Goal: Information Seeking & Learning: Check status

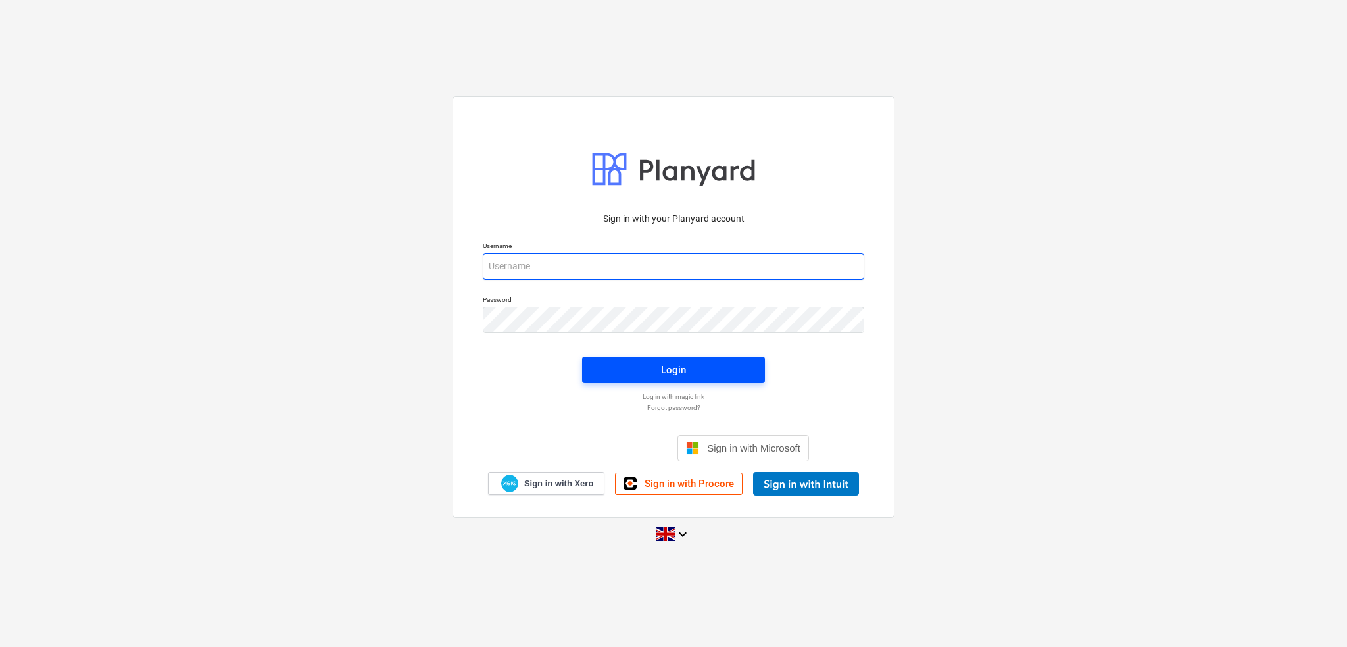
type input "[PERSON_NAME][EMAIL_ADDRESS][DOMAIN_NAME]"
click at [679, 364] on div "Login" at bounding box center [673, 369] width 25 height 17
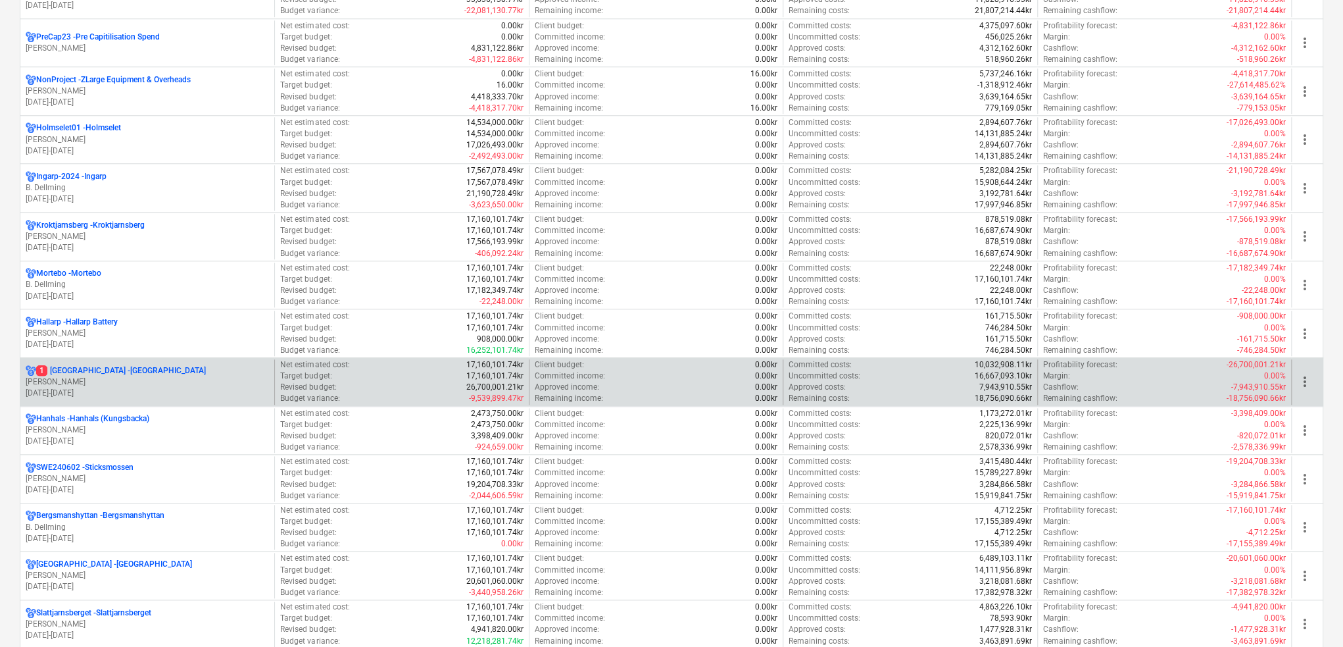
scroll to position [789, 0]
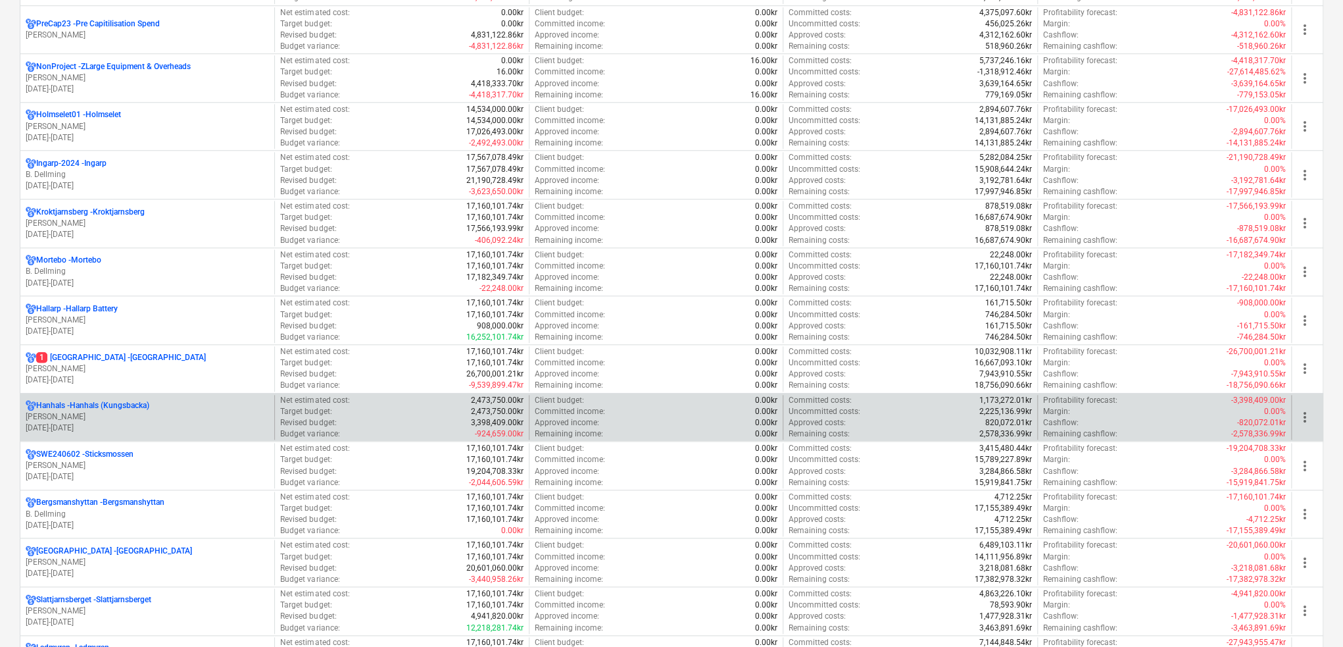
click at [180, 403] on div "Hanhals - Hanhals ([GEOGRAPHIC_DATA])" at bounding box center [147, 405] width 243 height 11
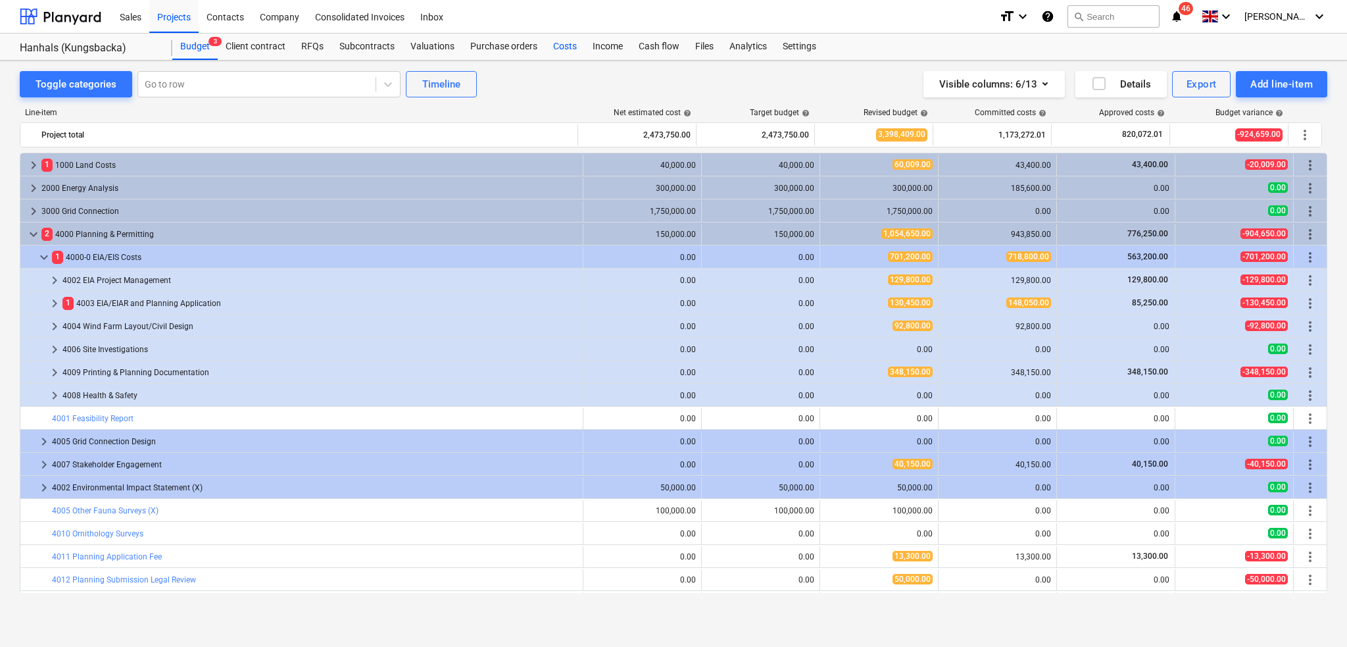
click at [563, 43] on div "Costs" at bounding box center [564, 47] width 39 height 26
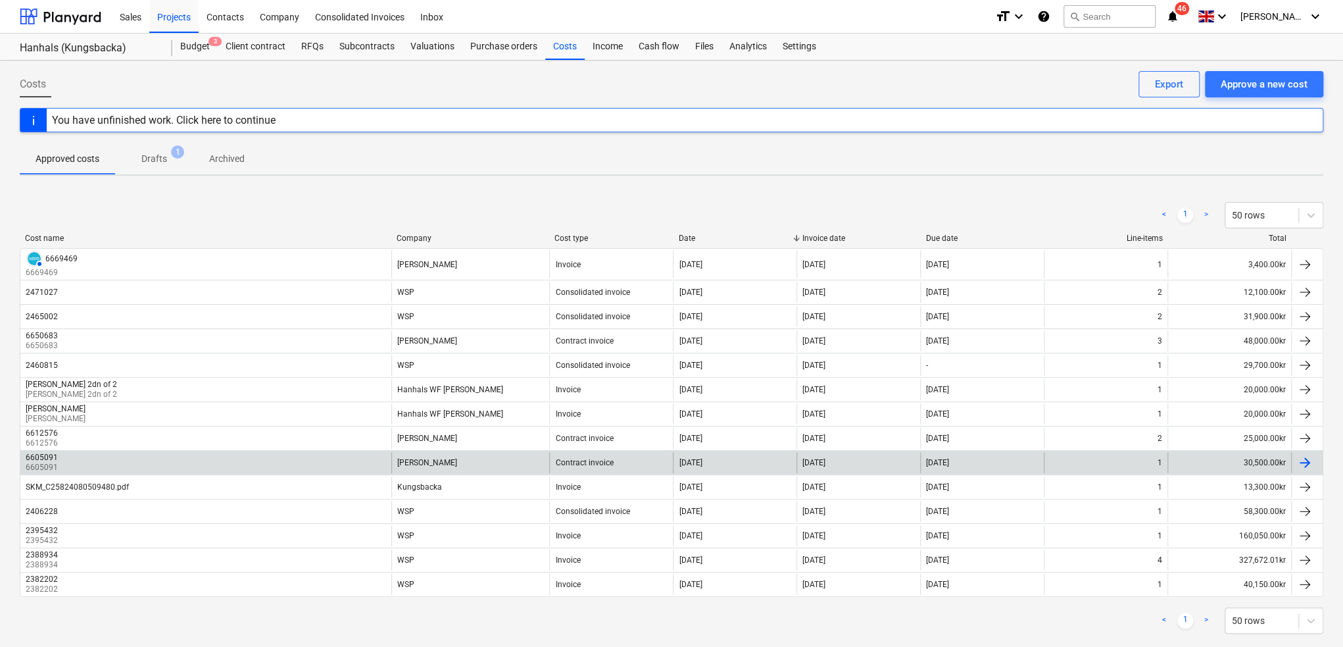
click at [528, 460] on div "[PERSON_NAME]" at bounding box center [470, 462] width 159 height 21
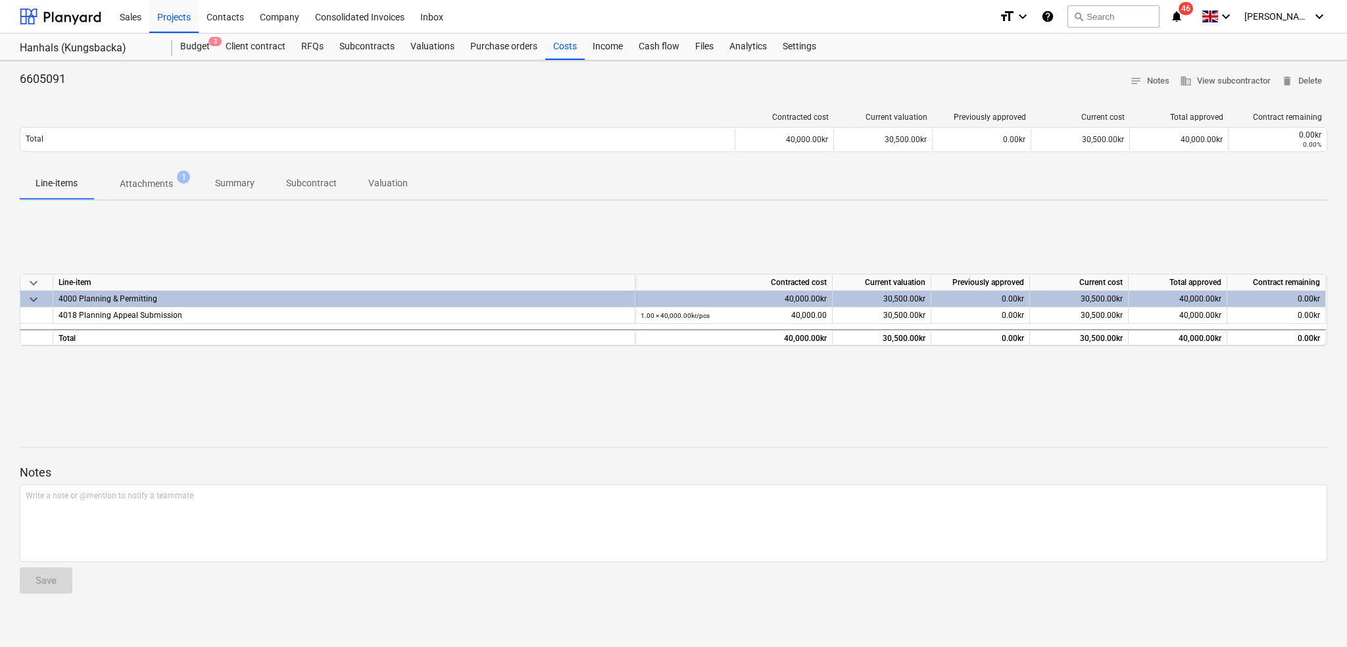
click at [150, 178] on p "Attachments" at bounding box center [146, 184] width 53 height 14
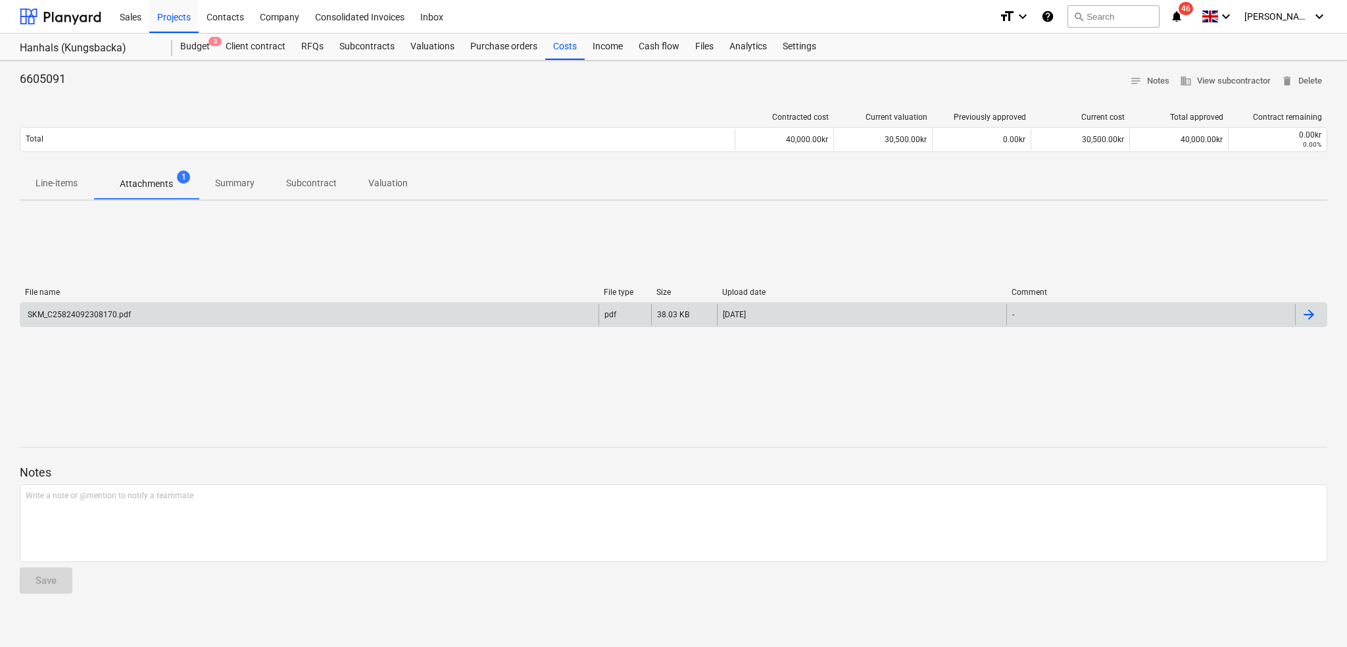
click at [130, 314] on div "SKM_C25824092308170.pdf" at bounding box center [309, 314] width 578 height 21
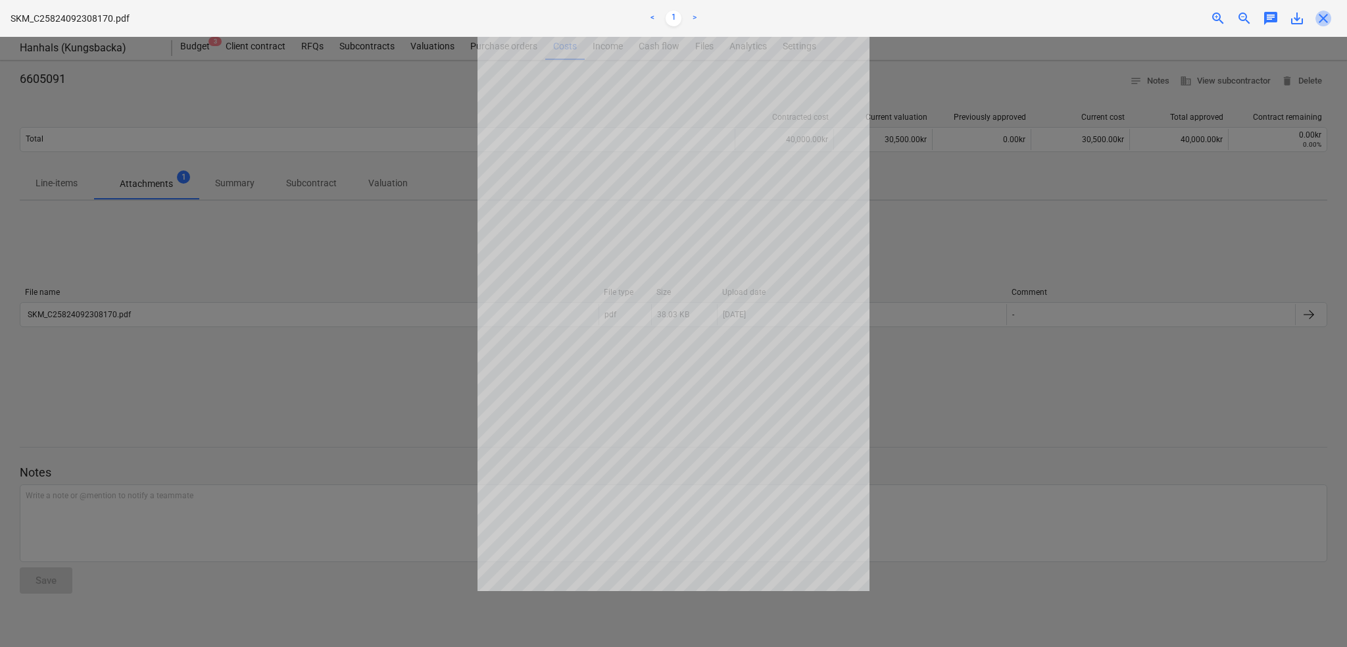
click at [1330, 18] on span "close" at bounding box center [1323, 19] width 16 height 16
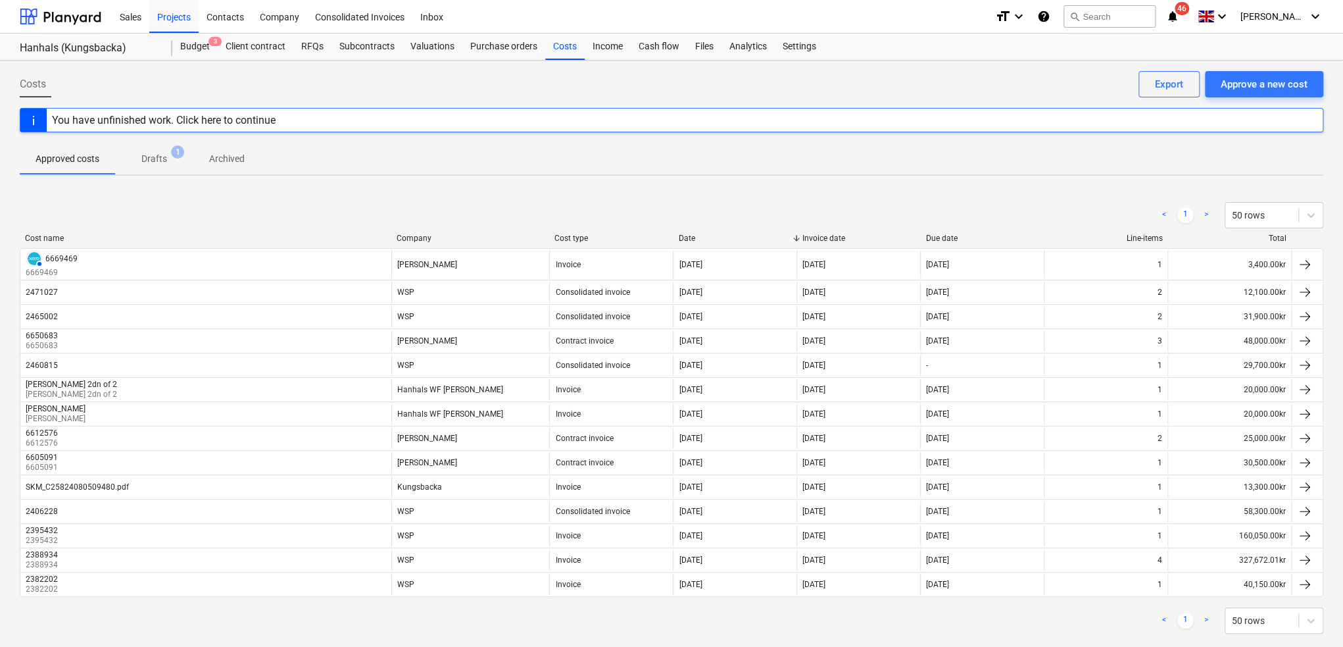
click at [421, 197] on div "< 1 > 50 rows" at bounding box center [672, 215] width 1304 height 37
click at [902, 166] on div "Approved costs Drafts 1 Archived" at bounding box center [672, 159] width 1304 height 32
click at [497, 186] on div "< 1 > 50 rows Cost name Company Cost type Date Invoice date Due date Line-items…" at bounding box center [672, 417] width 1304 height 463
click at [1167, 216] on link "<" at bounding box center [1164, 215] width 16 height 16
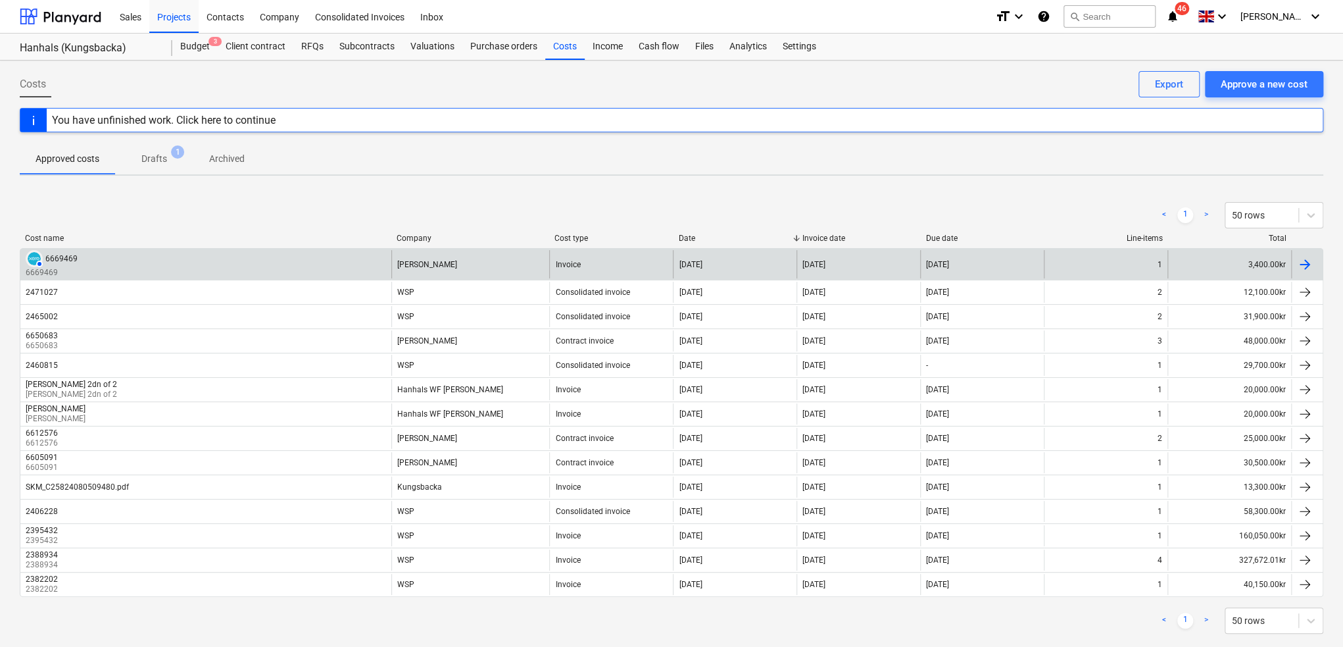
click at [477, 266] on div "[PERSON_NAME]" at bounding box center [470, 264] width 159 height 28
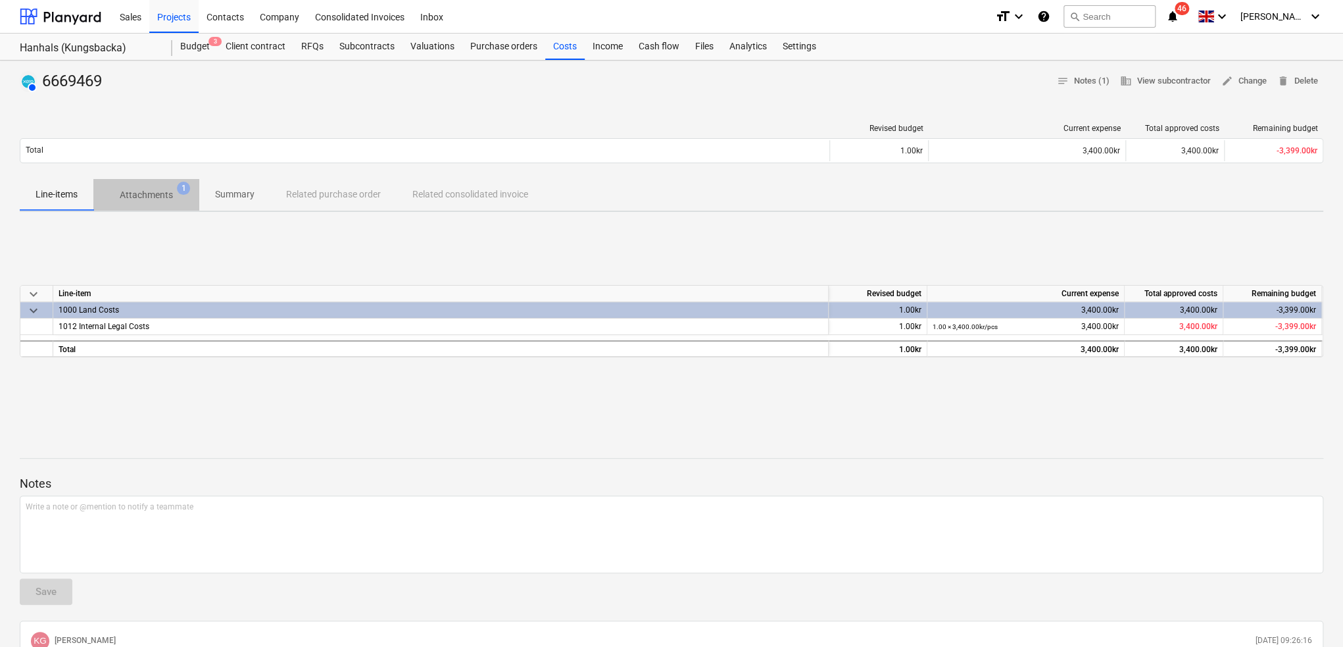
click at [147, 198] on p "Attachments" at bounding box center [146, 195] width 53 height 14
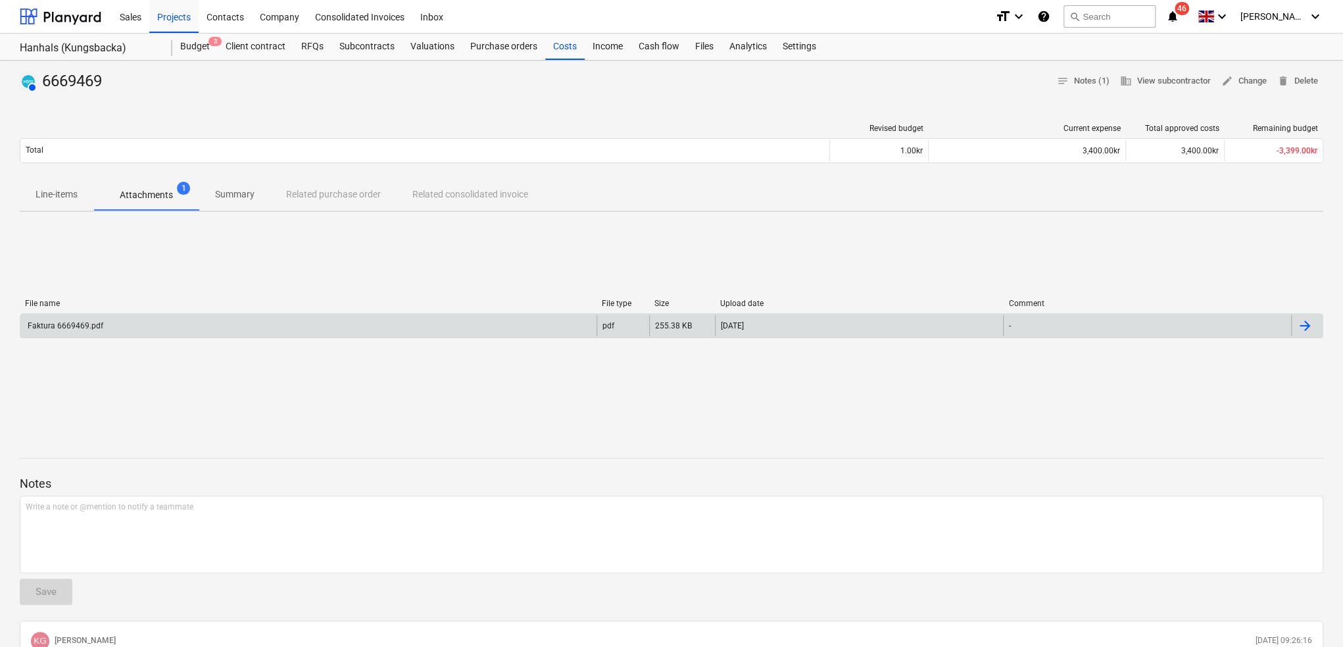
click at [191, 330] on div "Faktura 6669469.pdf" at bounding box center [308, 325] width 576 height 21
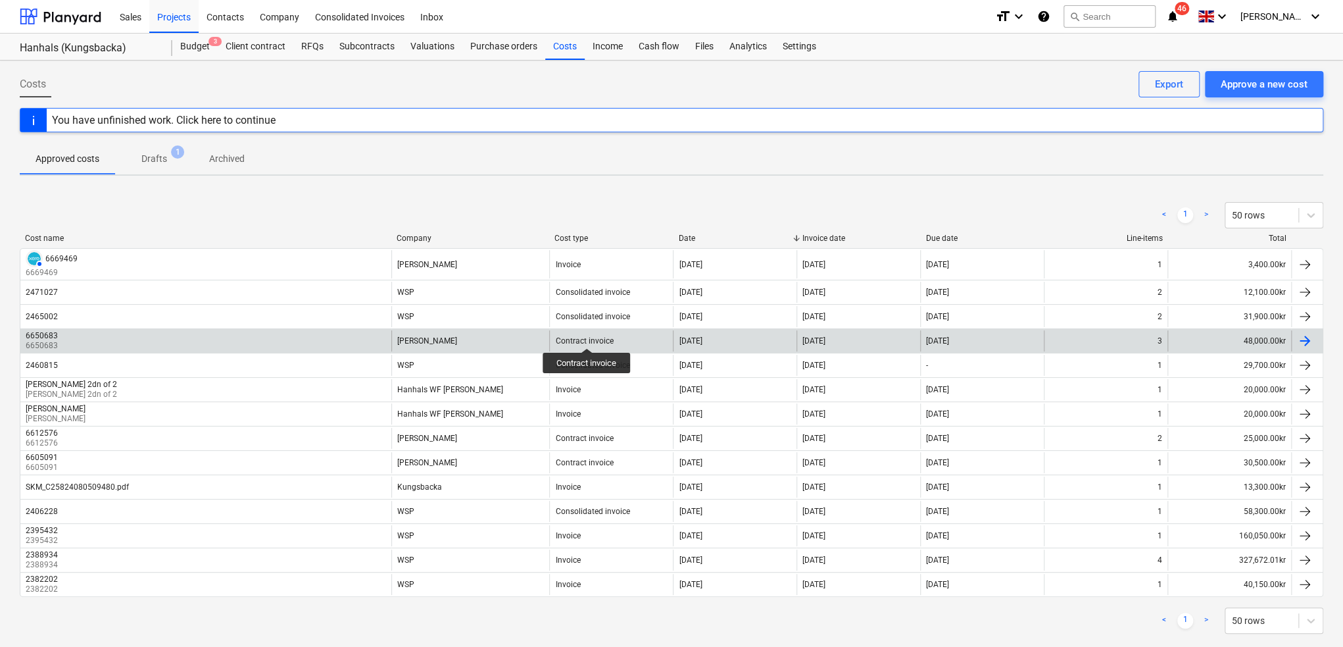
click at [587, 336] on div "Contract invoice" at bounding box center [584, 340] width 58 height 9
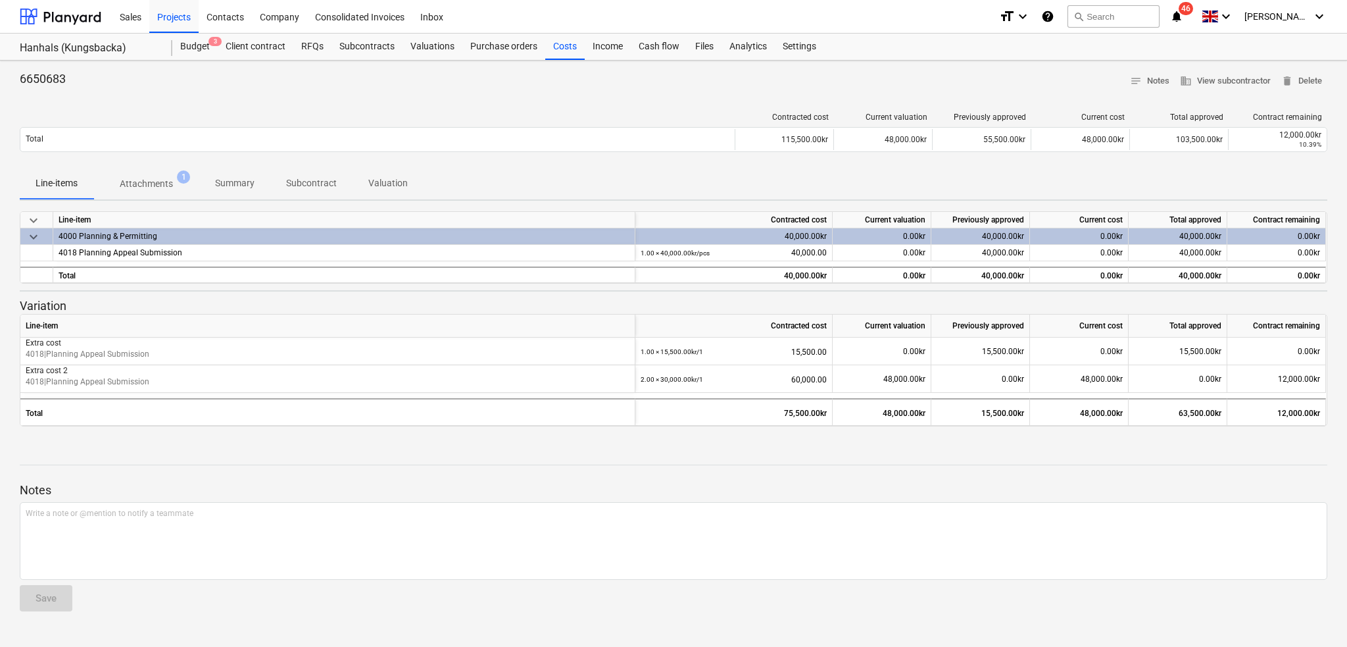
click at [147, 186] on p "Attachments" at bounding box center [146, 184] width 53 height 14
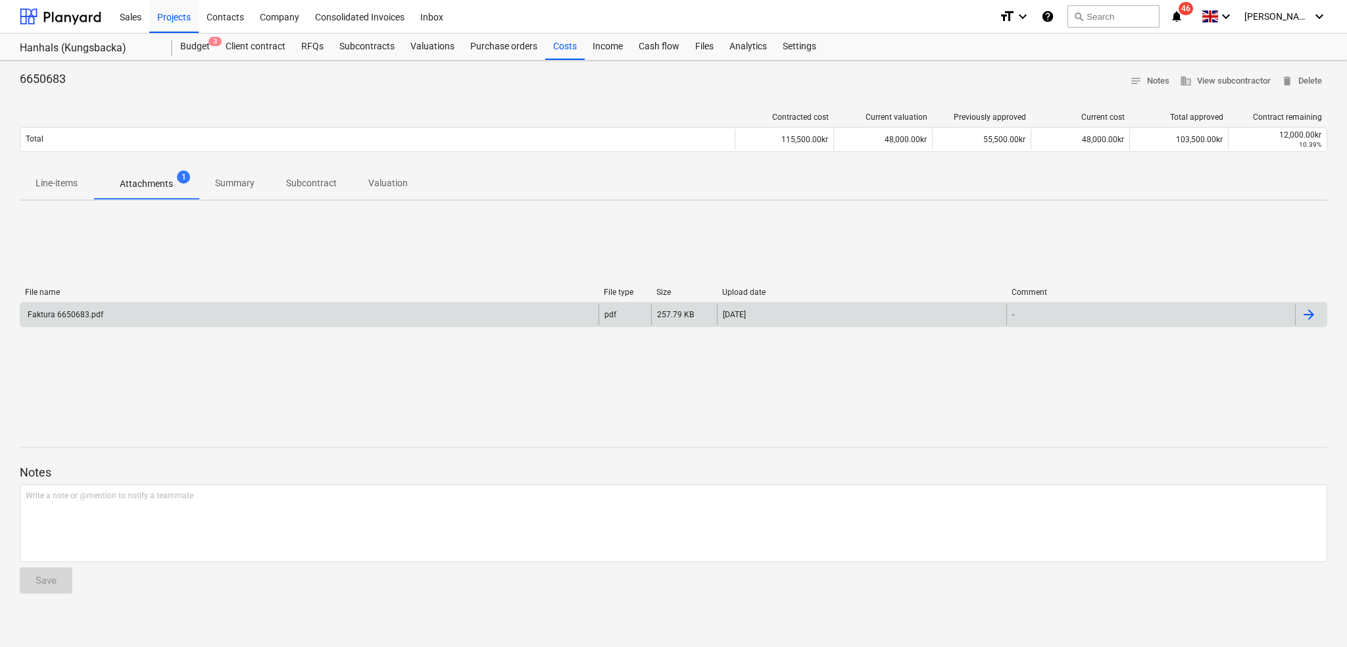
click at [151, 307] on div "Faktura 6650683.pdf" at bounding box center [309, 314] width 578 height 21
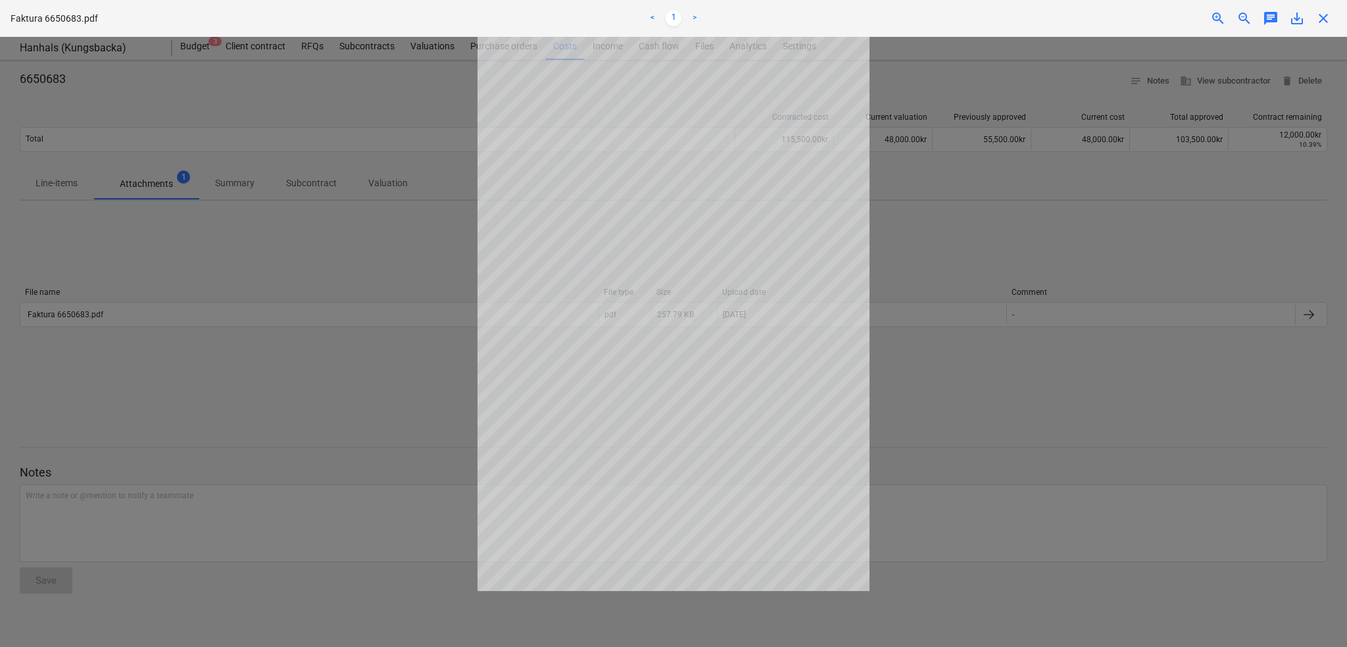
click at [1325, 18] on span "close" at bounding box center [1323, 19] width 16 height 16
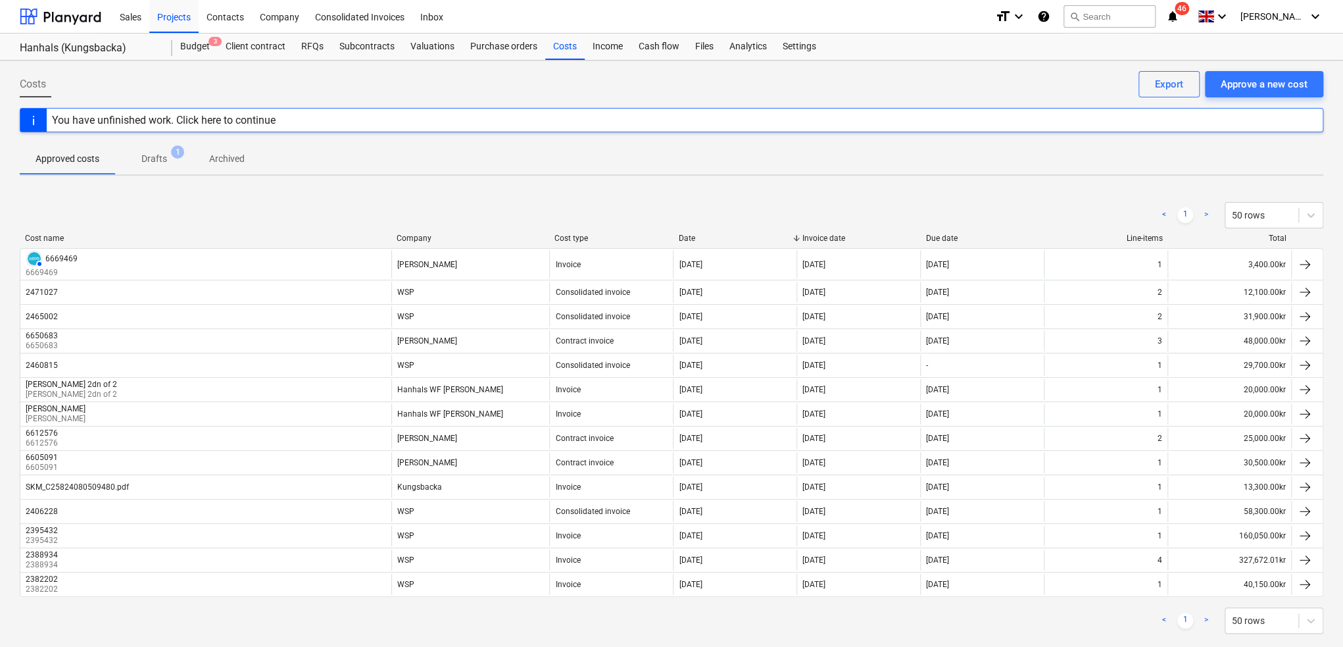
click at [443, 186] on div "< 1 > 50 rows Cost name Company Cost type Date Invoice date Due date Line-items…" at bounding box center [672, 417] width 1304 height 463
click at [313, 202] on div "< 1 > 50 rows" at bounding box center [672, 215] width 1304 height 26
click at [503, 620] on div "< 1 > 50 rows" at bounding box center [672, 620] width 1304 height 26
click at [414, 604] on div "< 1 > 50 rows" at bounding box center [672, 620] width 1304 height 37
click at [435, 202] on div "< 1 > 50 rows" at bounding box center [672, 215] width 1304 height 26
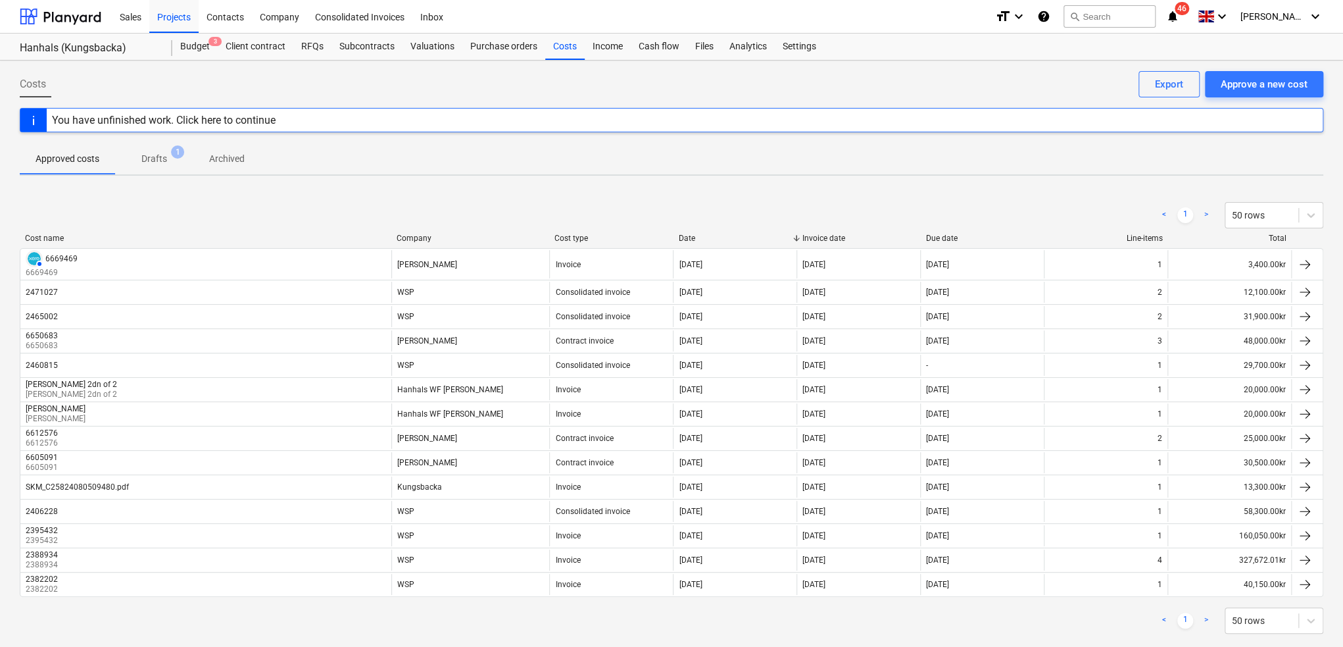
click at [435, 202] on div "< 1 > 50 rows" at bounding box center [672, 215] width 1304 height 26
click at [231, 206] on div "< 1 > 50 rows" at bounding box center [672, 215] width 1304 height 26
click at [301, 199] on div "< 1 > 50 rows" at bounding box center [672, 215] width 1304 height 37
click at [418, 202] on div "< 1 > 50 rows" at bounding box center [672, 215] width 1304 height 26
click at [862, 197] on div "< 1 > 50 rows" at bounding box center [672, 215] width 1304 height 37
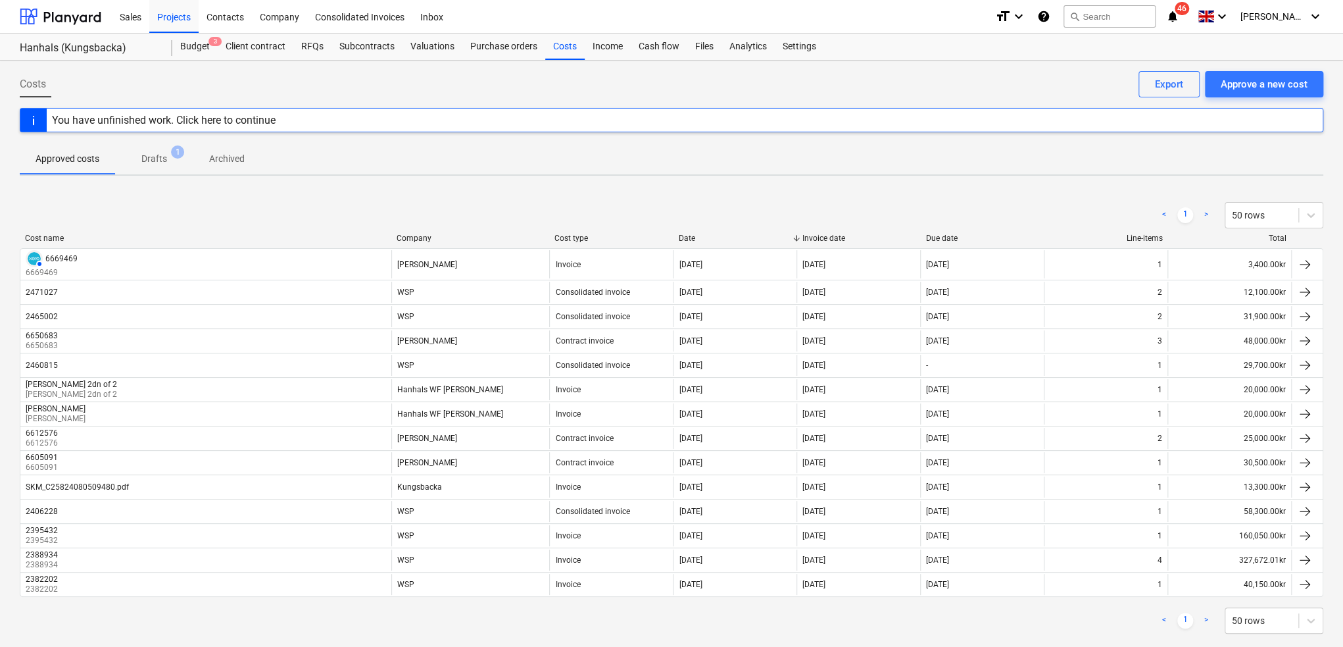
click at [264, 193] on div "< 1 > 50 rows Cost name Company Cost type Date Invoice date Due date Line-items…" at bounding box center [672, 417] width 1304 height 463
click at [533, 199] on div "< 1 > 50 rows" at bounding box center [672, 215] width 1304 height 37
click at [439, 194] on div "< 1 > 50 rows Cost name Company Cost type Date Invoice date Due date Line-items…" at bounding box center [672, 417] width 1304 height 463
click at [443, 198] on div "< 1 > 50 rows" at bounding box center [672, 215] width 1304 height 37
click at [297, 208] on div "< 1 > 50 rows" at bounding box center [672, 215] width 1304 height 26
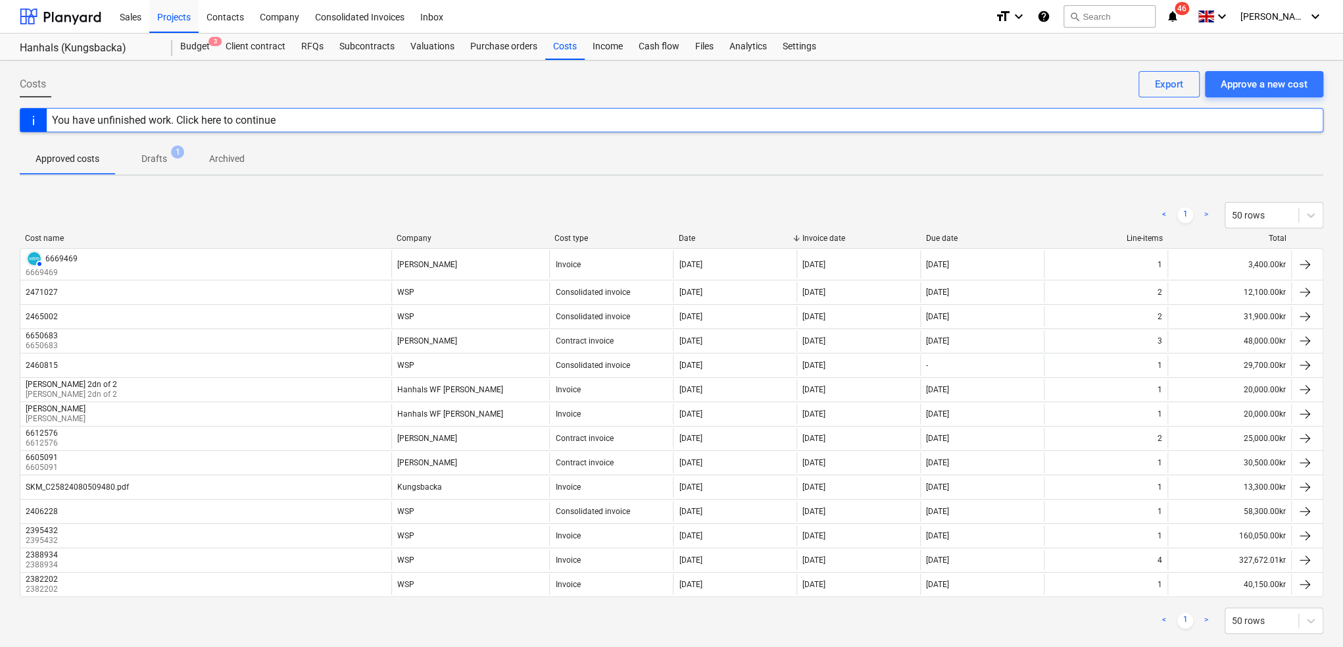
click at [504, 205] on div "< 1 > 50 rows" at bounding box center [672, 215] width 1304 height 26
